Goal: Find contact information: Find contact information

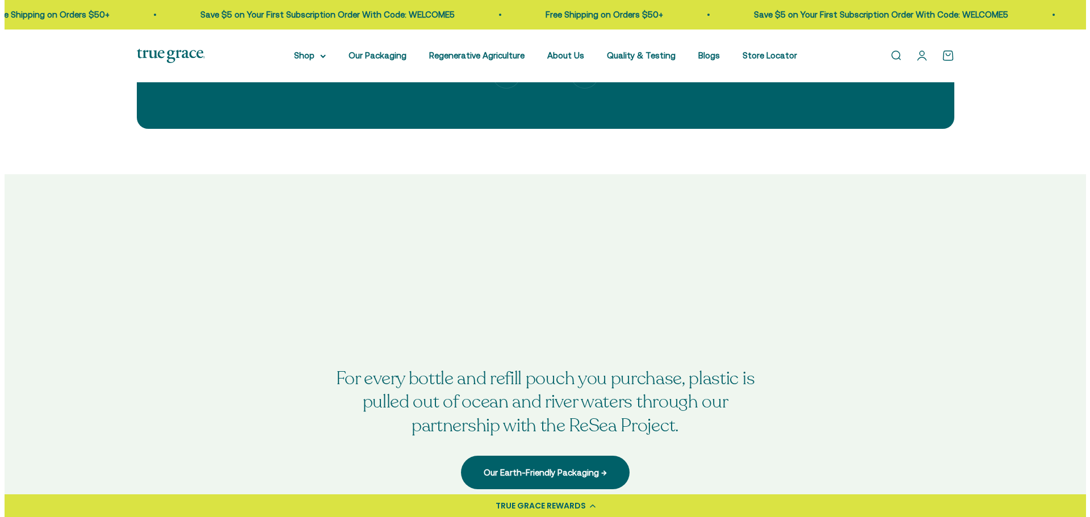
scroll to position [3407, 0]
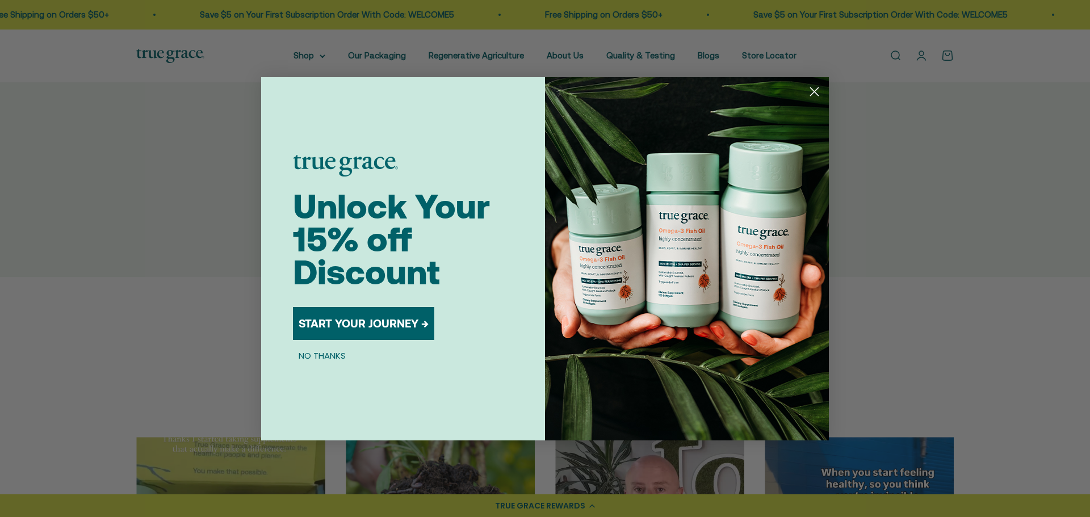
click at [818, 91] on circle "Close dialog" at bounding box center [814, 91] width 19 height 19
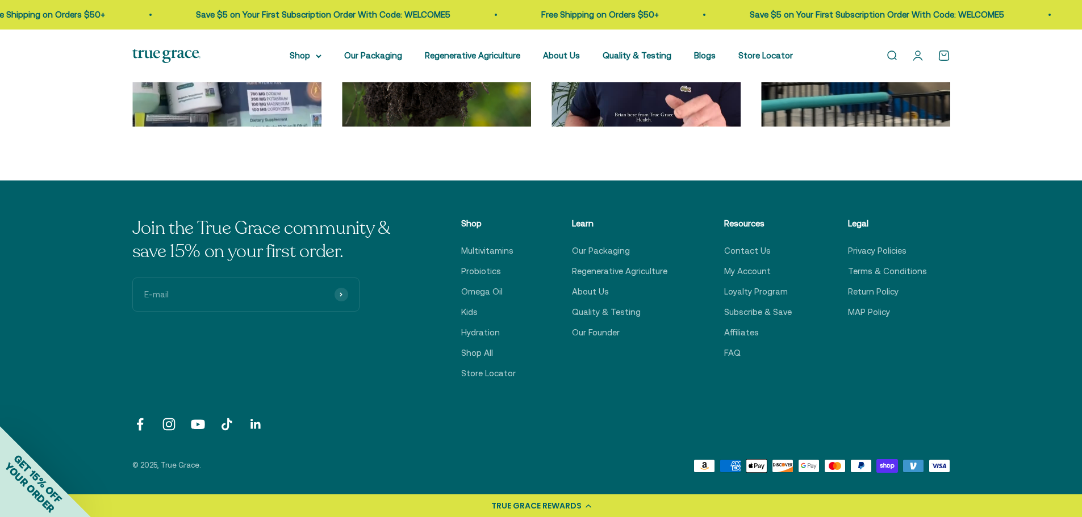
scroll to position [3907, 0]
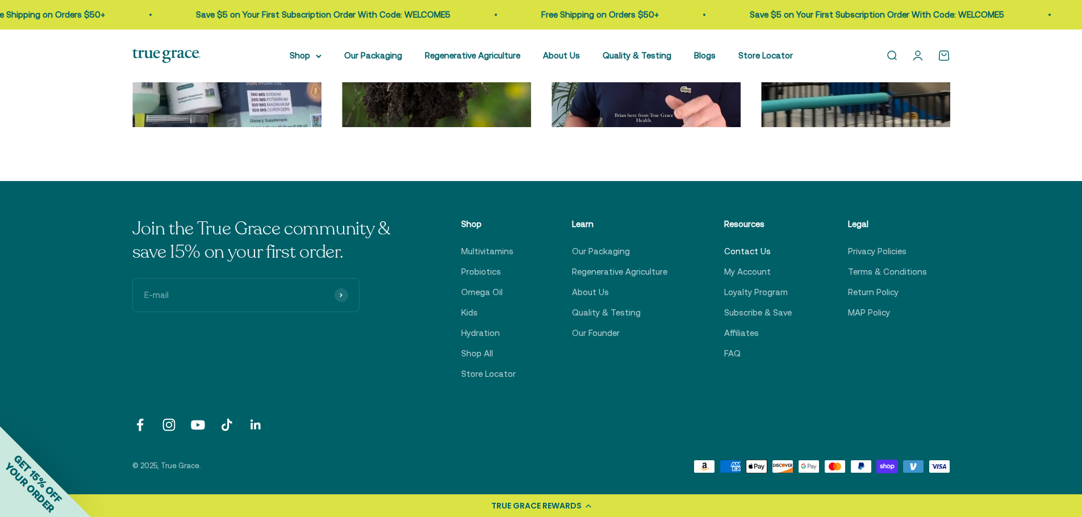
click at [755, 249] on link "Contact Us" at bounding box center [747, 252] width 47 height 14
